Goal: Book appointment/travel/reservation

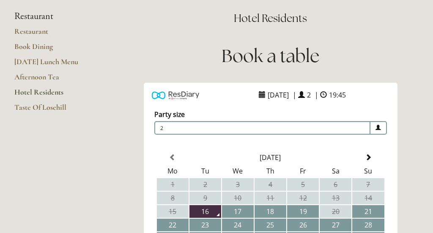
scroll to position [64, 0]
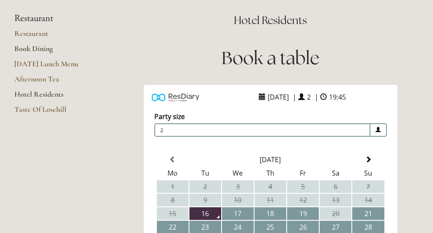
click at [31, 45] on link "Book Dining" at bounding box center [54, 51] width 81 height 15
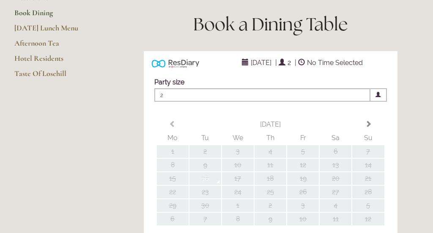
type input "Any Area"
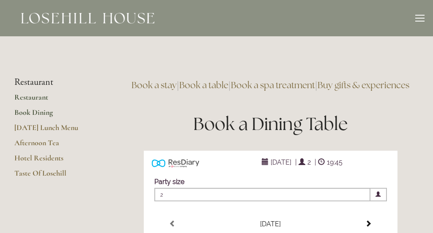
click at [34, 96] on link "Restaurant" at bounding box center [54, 100] width 81 height 15
